Goal: Check status

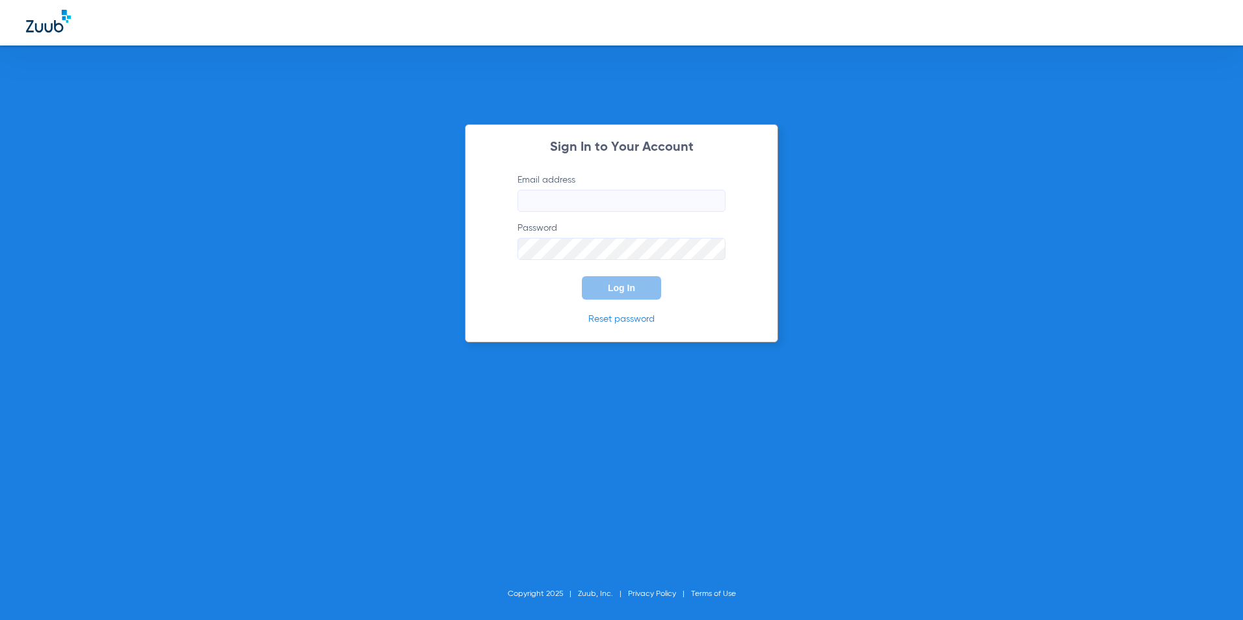
type input "[EMAIL_ADDRESS][DOMAIN_NAME]"
drag, startPoint x: 616, startPoint y: 293, endPoint x: 604, endPoint y: 291, distance: 11.9
click at [617, 293] on span "Log In" at bounding box center [621, 288] width 27 height 10
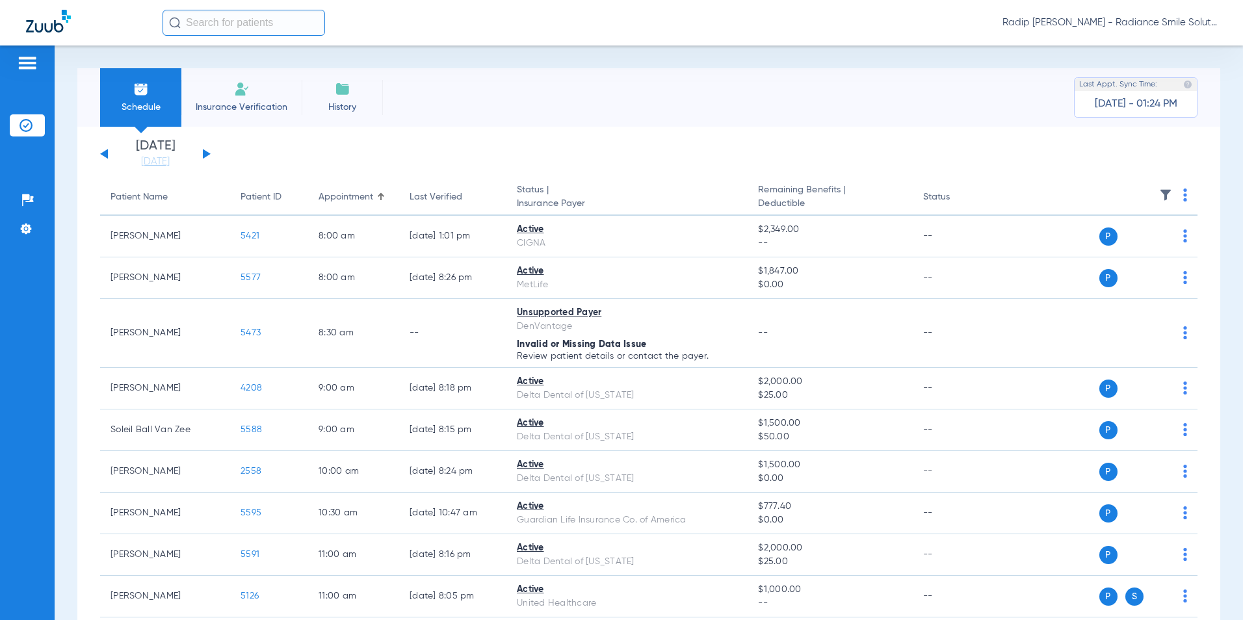
click at [208, 156] on div "[DATE] [DATE] [DATE] [DATE] [DATE] [DATE] [DATE] [DATE] [DATE] [DATE] [DATE] [D…" at bounding box center [155, 154] width 111 height 29
click at [205, 153] on button at bounding box center [207, 154] width 8 height 10
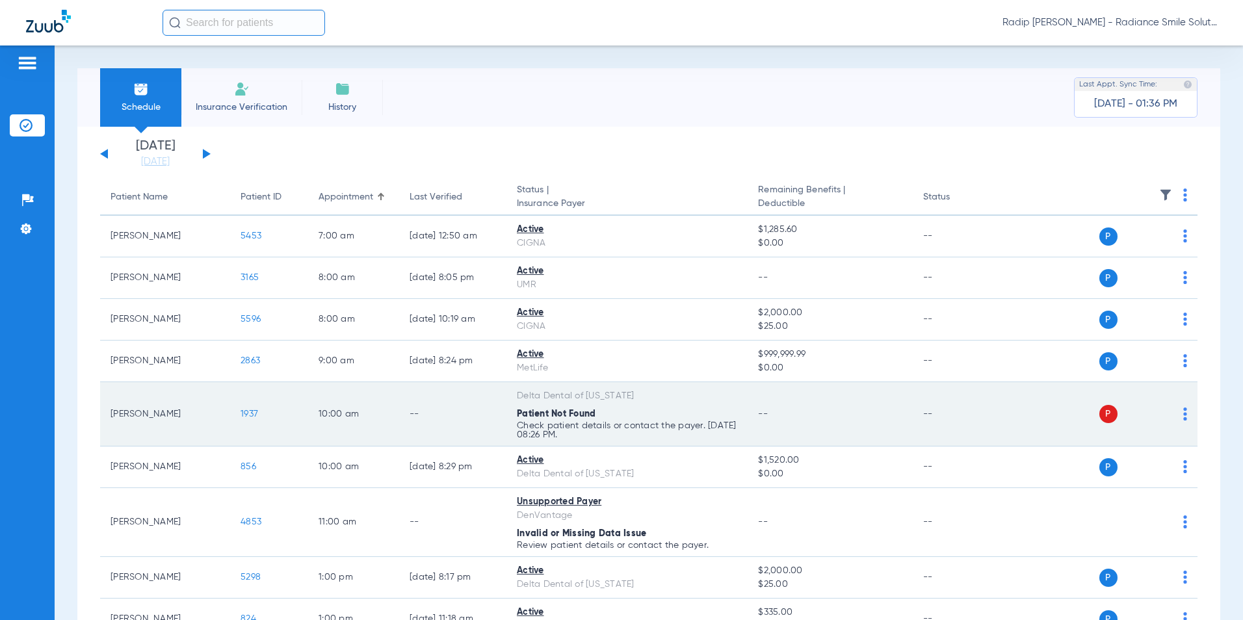
click at [847, 414] on td "--" at bounding box center [830, 414] width 165 height 64
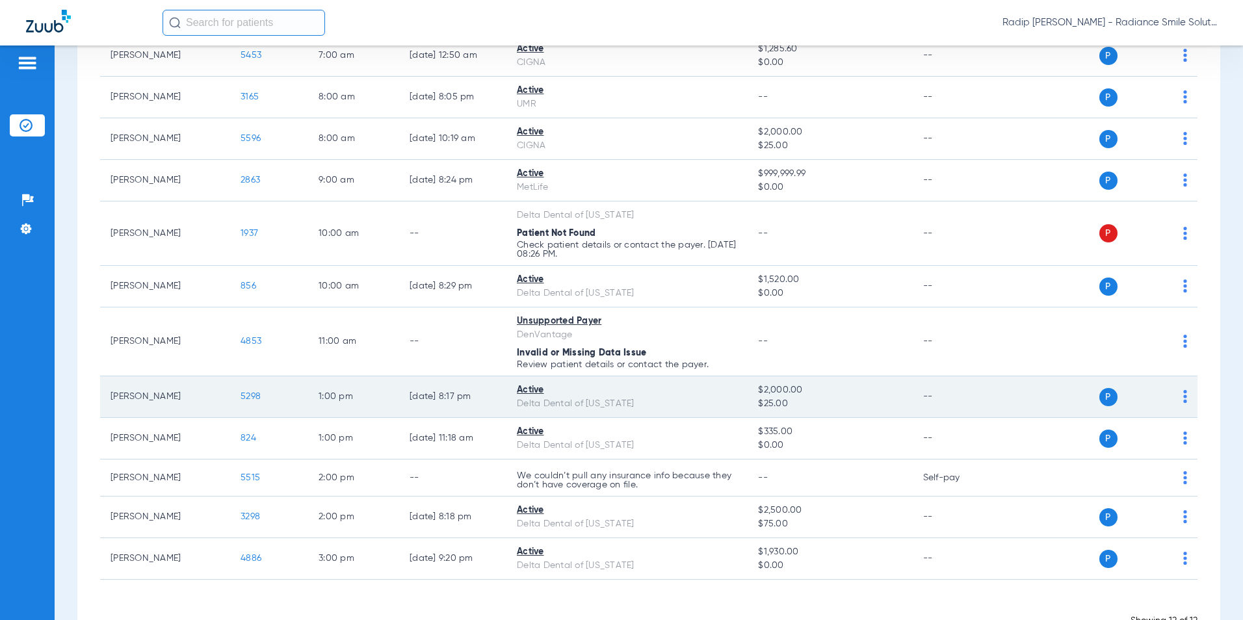
scroll to position [159, 0]
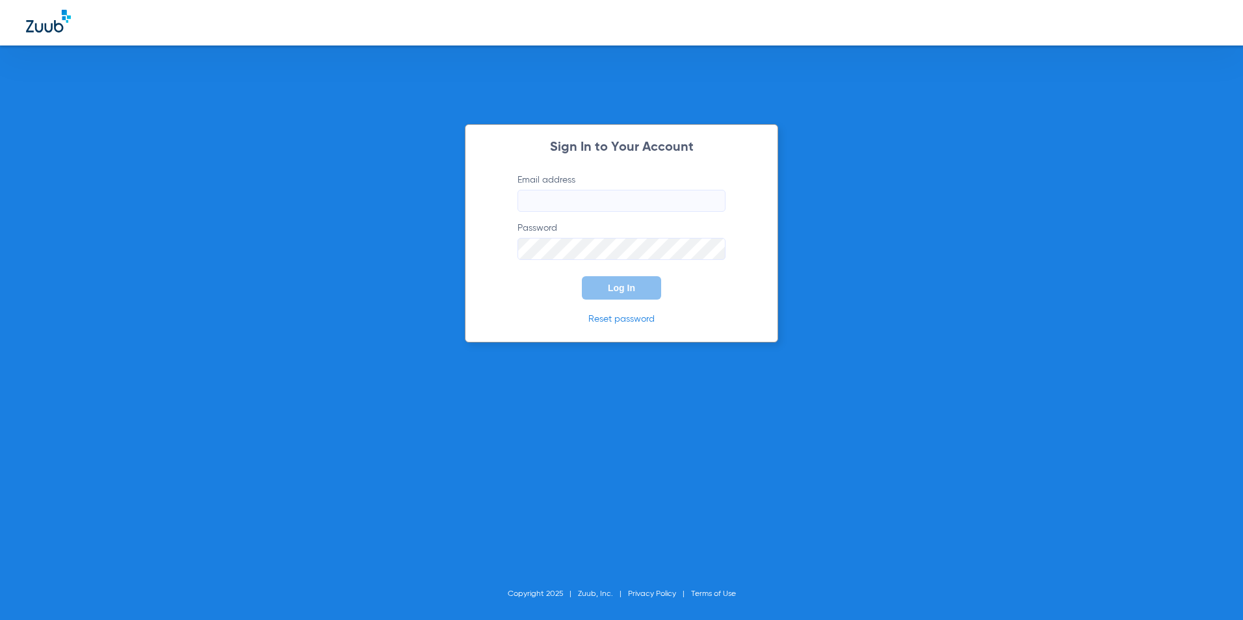
type input "[EMAIL_ADDRESS][DOMAIN_NAME]"
click at [622, 285] on span "Log In" at bounding box center [621, 288] width 27 height 10
